Goal: Transaction & Acquisition: Purchase product/service

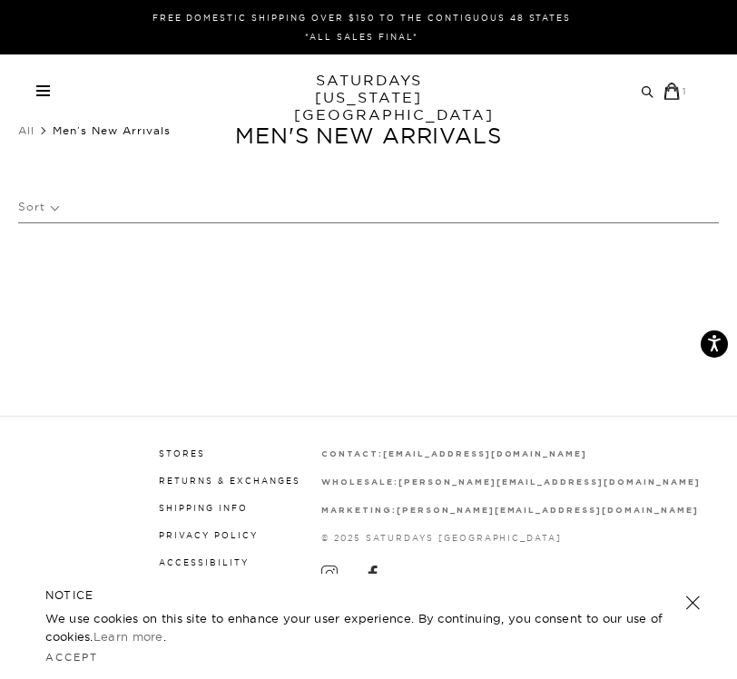
click at [41, 94] on span at bounding box center [43, 95] width 14 height 2
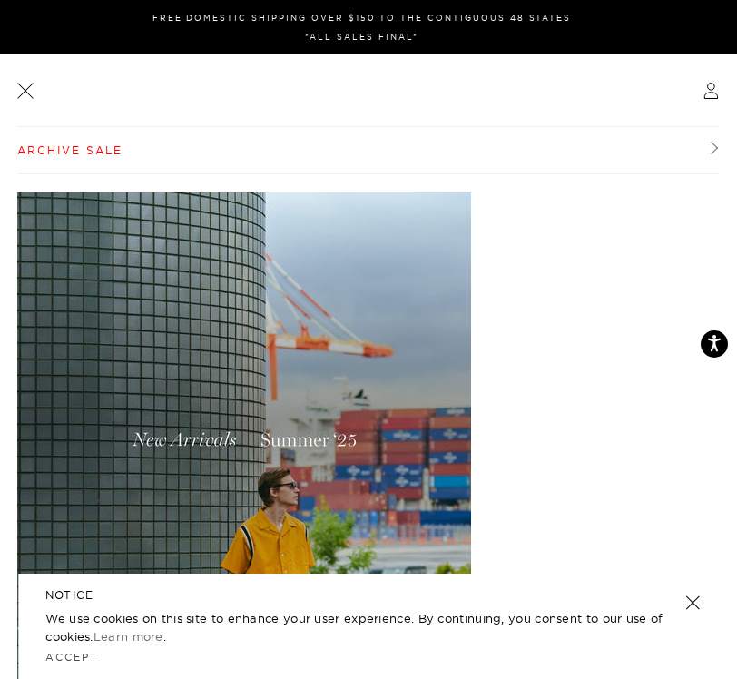
click at [70, 157] on link "Archive Sale" at bounding box center [368, 150] width 702 height 47
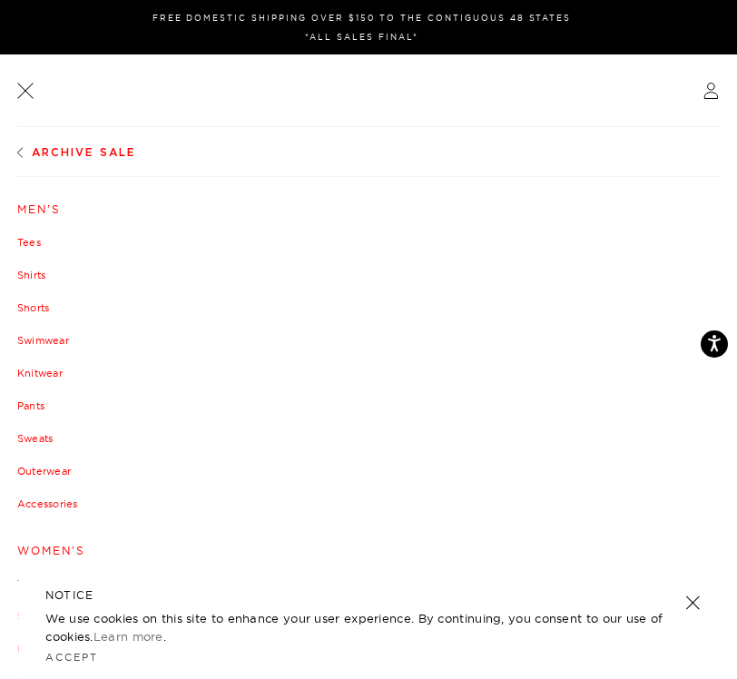
click at [44, 207] on link "Men's" at bounding box center [368, 209] width 702 height 11
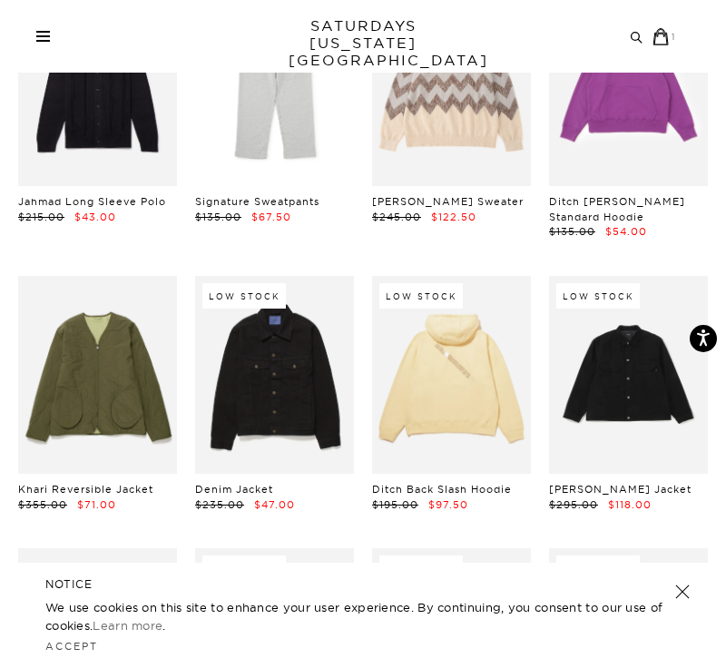
scroll to position [2823, 0]
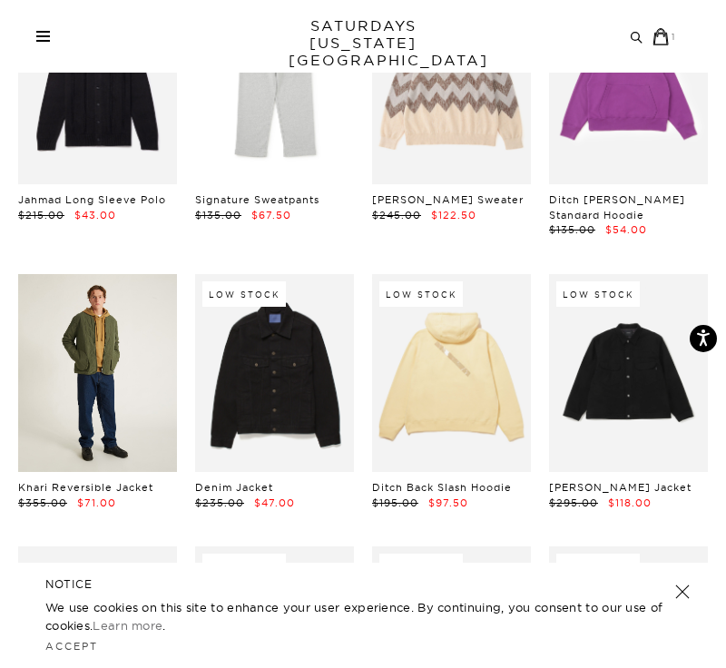
click at [128, 359] on link at bounding box center [97, 373] width 159 height 199
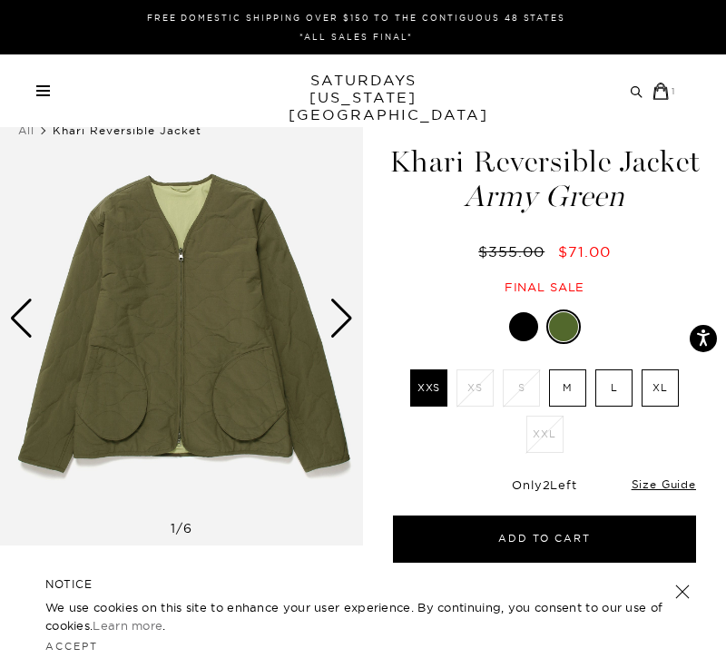
click at [615, 397] on label "L" at bounding box center [613, 387] width 37 height 37
click at [0, 0] on input "L" at bounding box center [0, 0] width 0 height 0
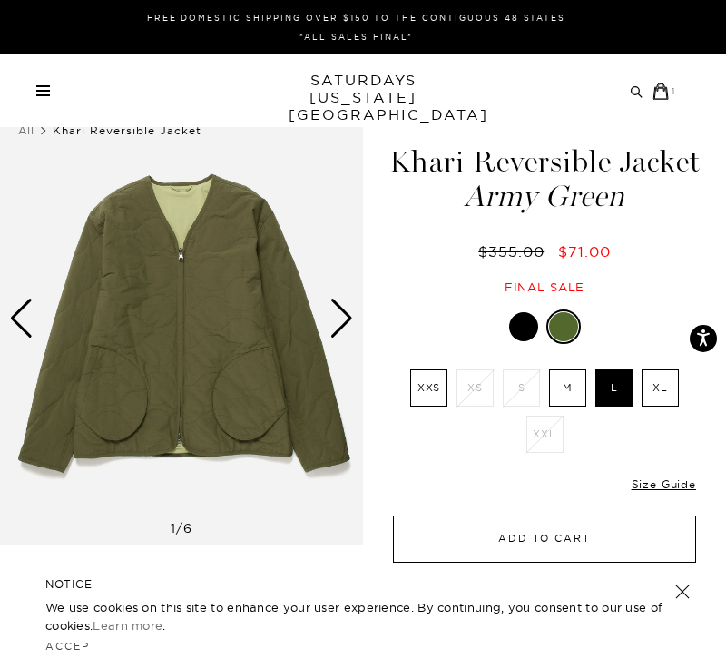
click at [578, 551] on button "Add to Cart" at bounding box center [544, 539] width 303 height 47
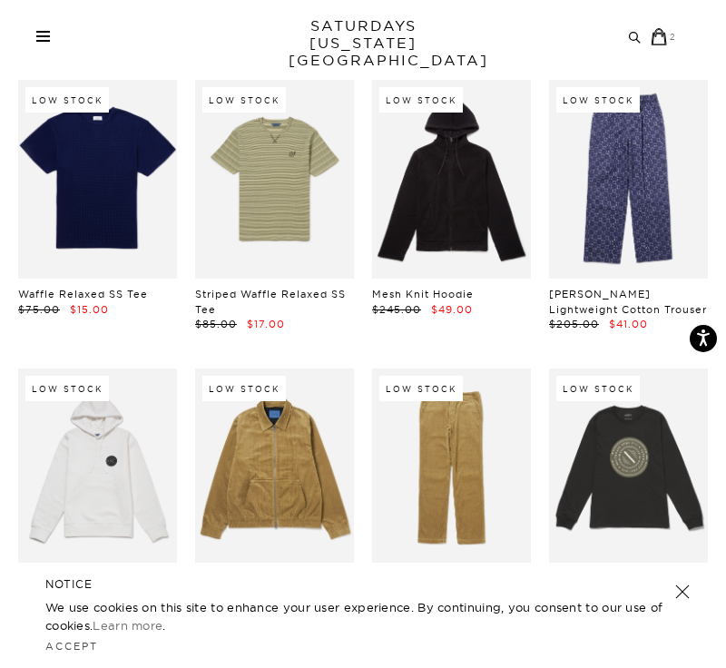
scroll to position [6185, 0]
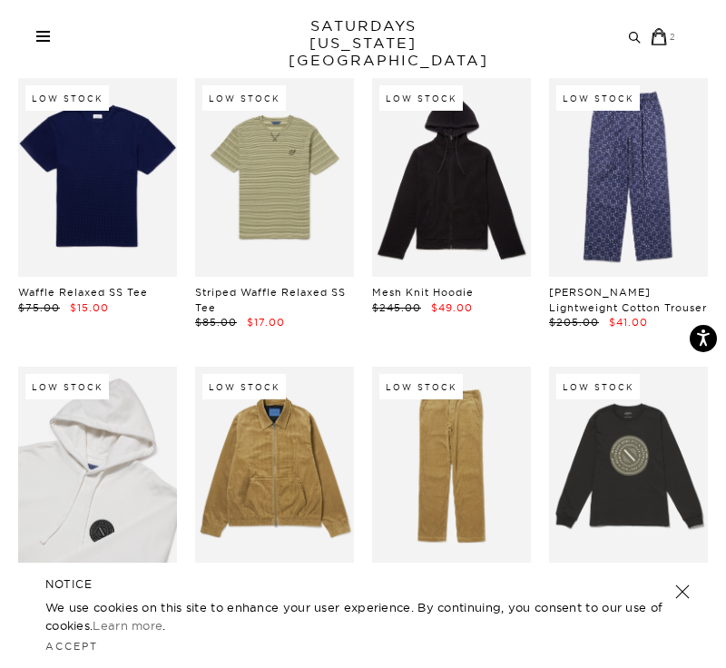
click at [123, 367] on link at bounding box center [97, 466] width 159 height 199
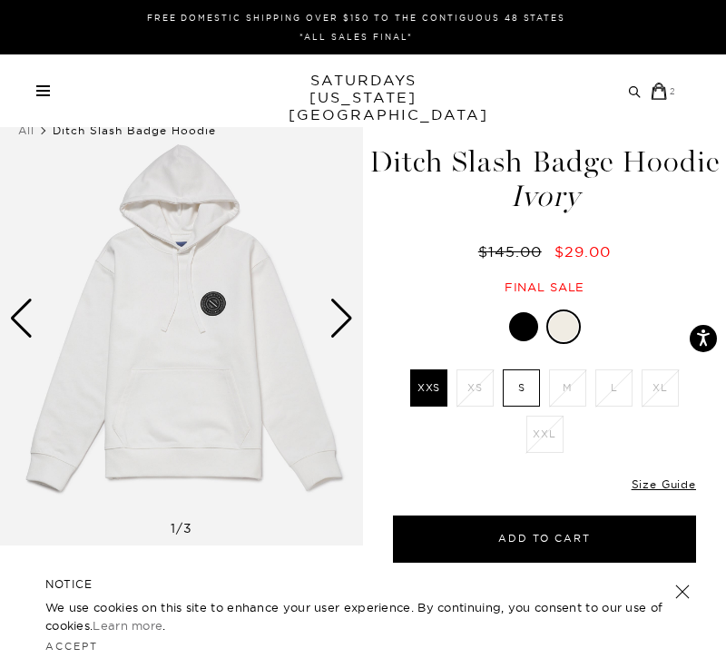
click at [569, 331] on div at bounding box center [563, 326] width 29 height 29
click at [527, 333] on div at bounding box center [523, 326] width 29 height 29
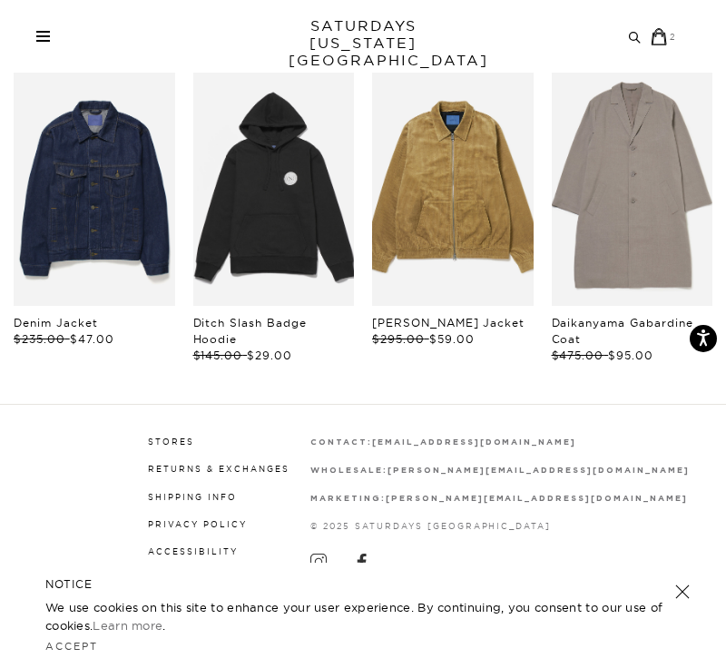
scroll to position [920, 0]
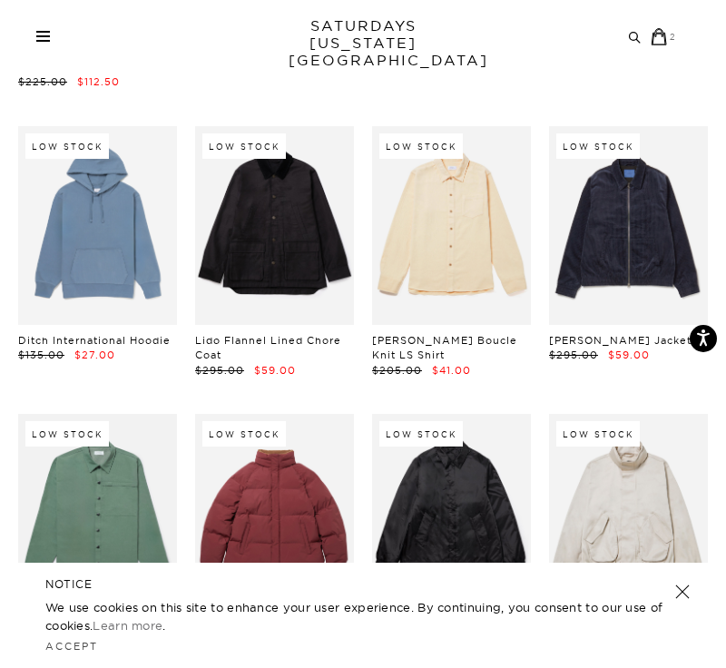
scroll to position [10374, 0]
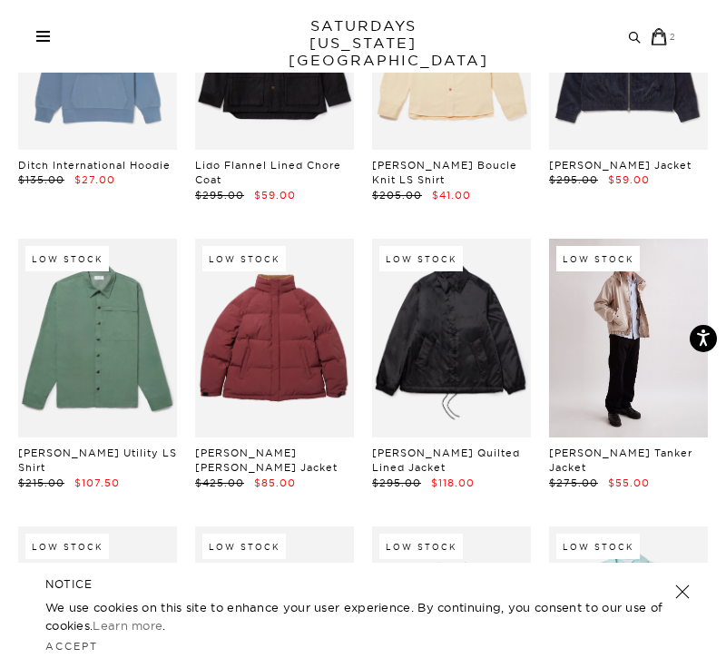
click at [590, 244] on link at bounding box center [628, 338] width 159 height 199
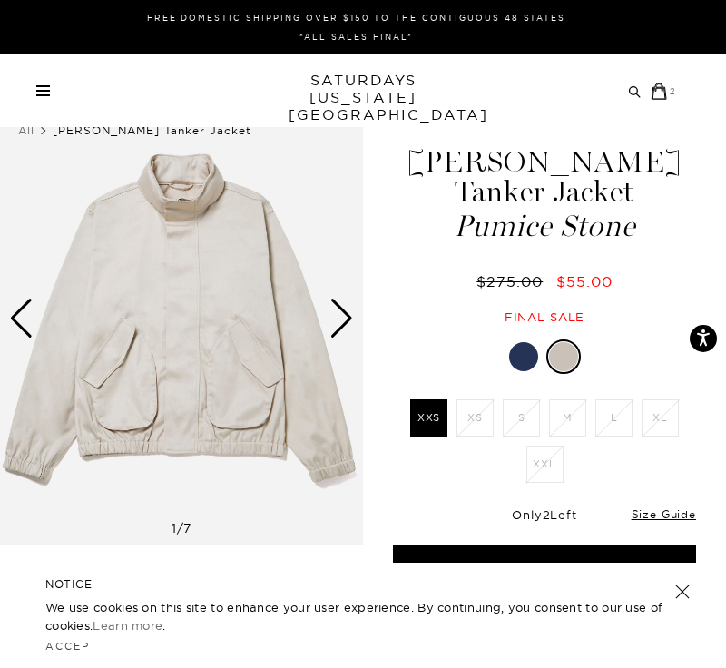
click at [531, 342] on div at bounding box center [523, 356] width 29 height 29
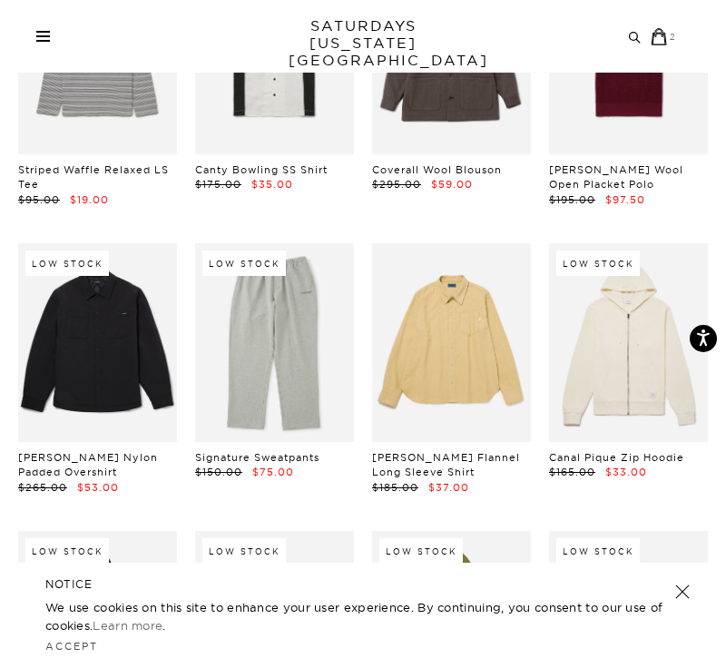
scroll to position [11522, 0]
